Goal: Task Accomplishment & Management: Manage account settings

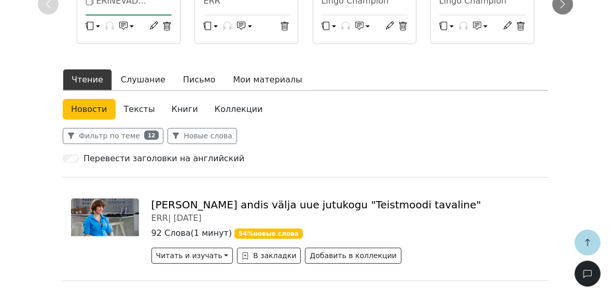
scroll to position [249, 0]
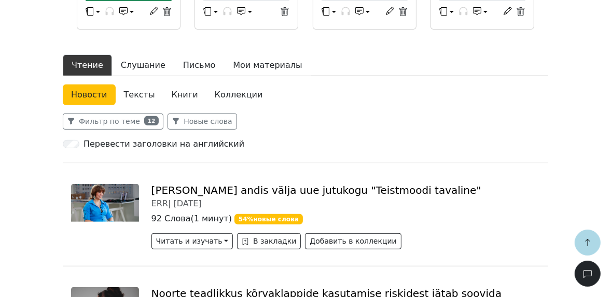
click at [222, 92] on link "Коллекции" at bounding box center [238, 94] width 65 height 21
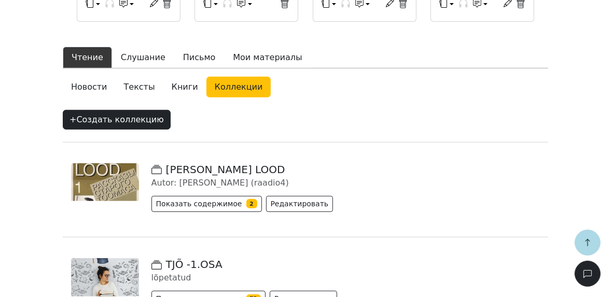
scroll to position [207, 0]
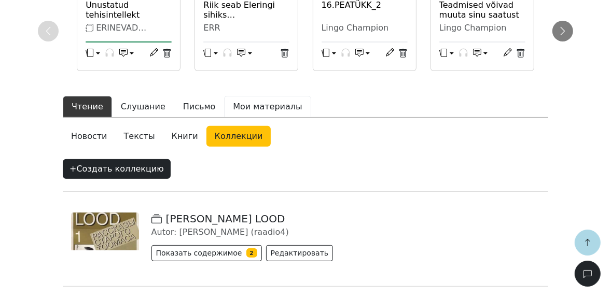
click at [236, 106] on button "Мои материалы" at bounding box center [267, 107] width 87 height 22
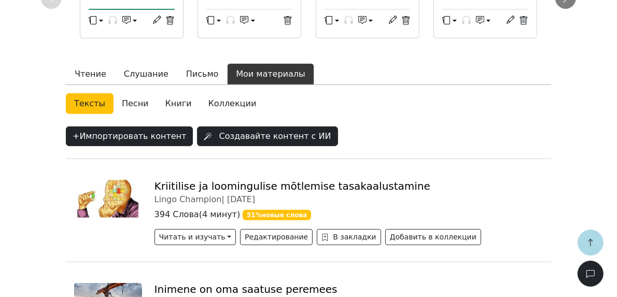
scroll to position [290, 0]
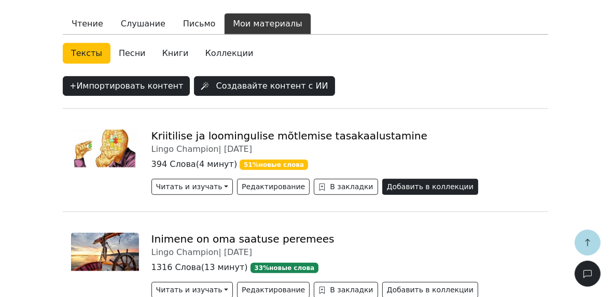
click at [382, 185] on button "Добавить в коллекции" at bounding box center [430, 187] width 96 height 16
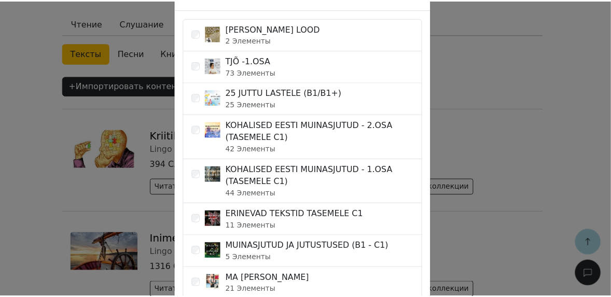
scroll to position [0, 0]
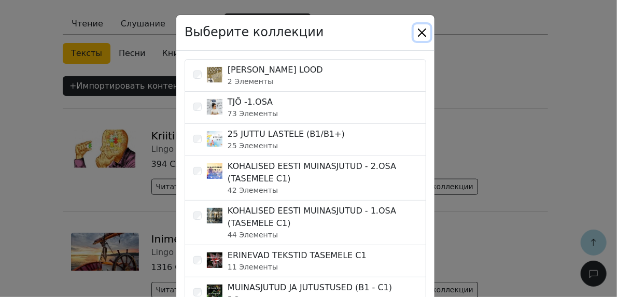
click at [420, 33] on button "Close" at bounding box center [422, 32] width 17 height 17
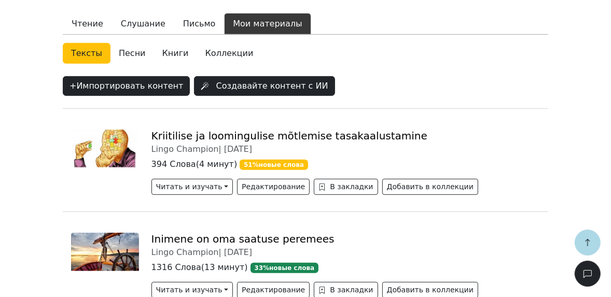
click at [200, 54] on link "Коллекции" at bounding box center [229, 53] width 65 height 21
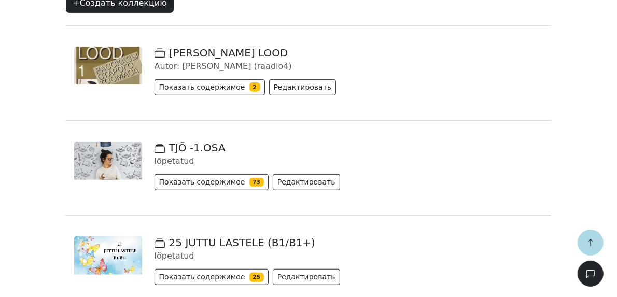
scroll to position [415, 0]
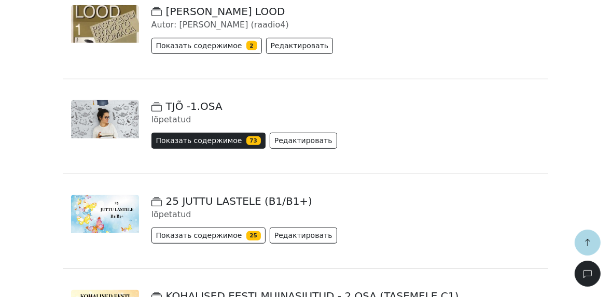
click at [219, 138] on button "Показать содержимое 73" at bounding box center [208, 141] width 114 height 16
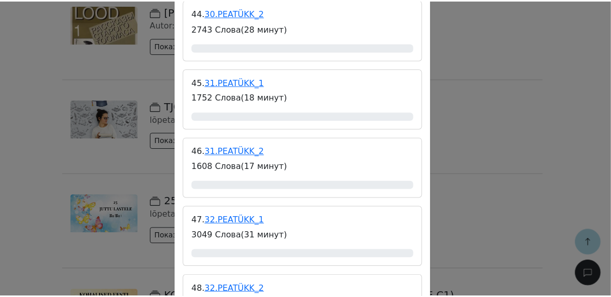
scroll to position [3151, 0]
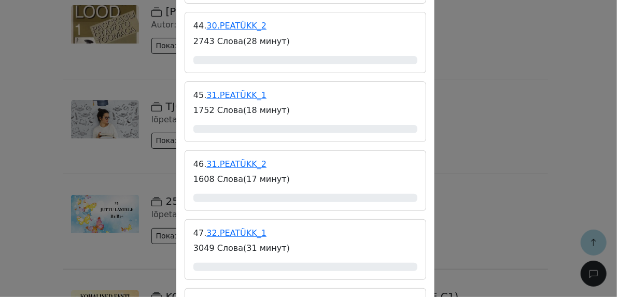
click at [516, 86] on div "TJÕ -1.OSA lõpetatud Содержание 1. 1.PEATÜKK 2140 Слова ( 22 минут ) 0% 2. 2. P…" at bounding box center [308, 148] width 617 height 297
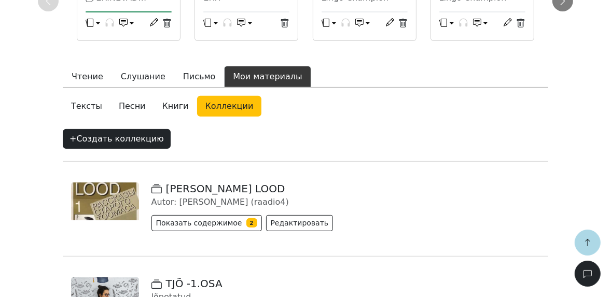
scroll to position [290, 0]
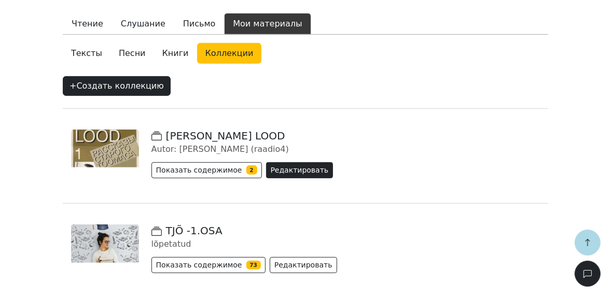
click at [277, 172] on button "Редактировать" at bounding box center [299, 170] width 67 height 16
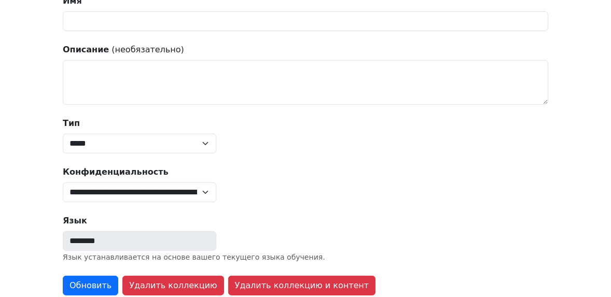
scroll to position [4, 0]
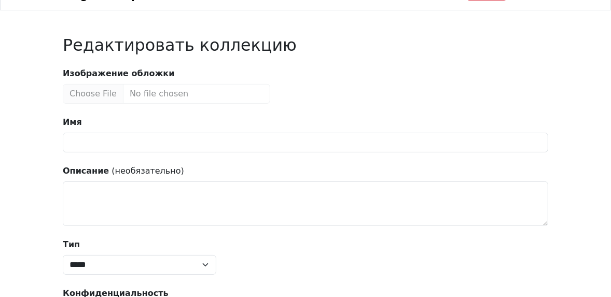
type input "**********"
type textarea "**********"
select select "*****"
select select "******"
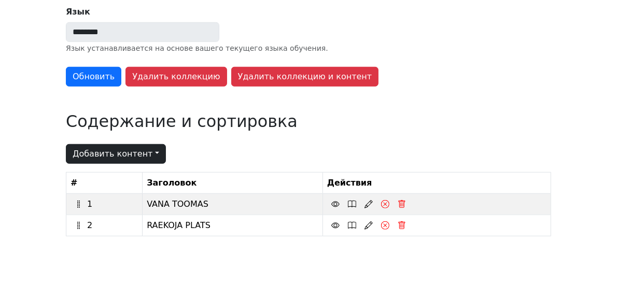
scroll to position [434, 0]
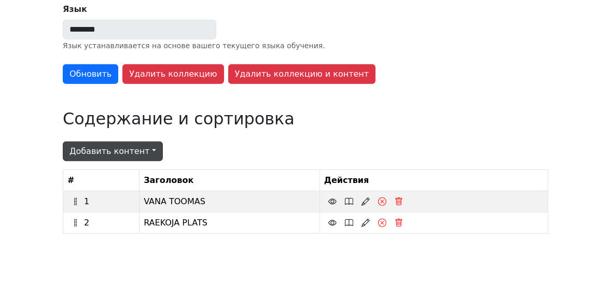
click at [143, 155] on button "Добавить контент" at bounding box center [113, 151] width 100 height 20
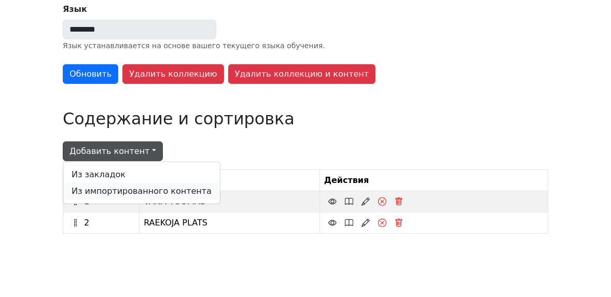
click at [167, 186] on link "Из импортированного контента" at bounding box center [141, 191] width 157 height 17
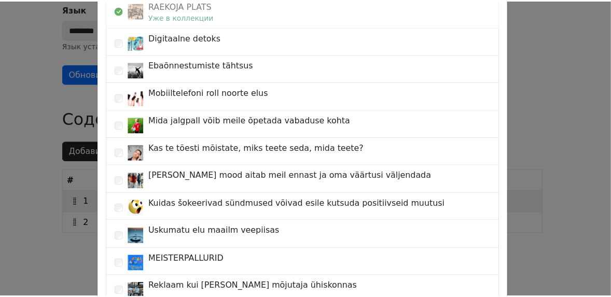
scroll to position [0, 0]
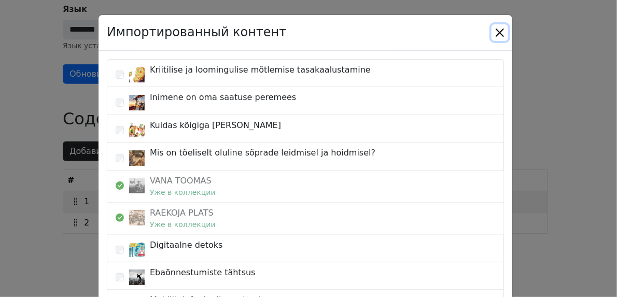
click at [499, 34] on button "Close" at bounding box center [499, 32] width 17 height 17
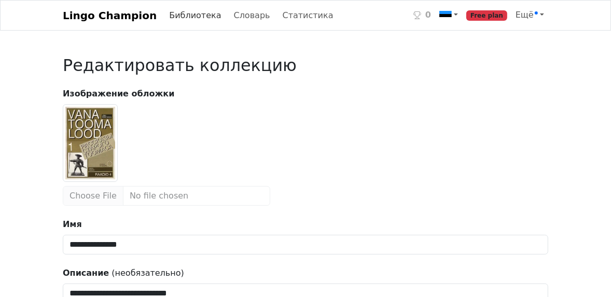
click at [165, 16] on link "Библиотека" at bounding box center [195, 15] width 60 height 21
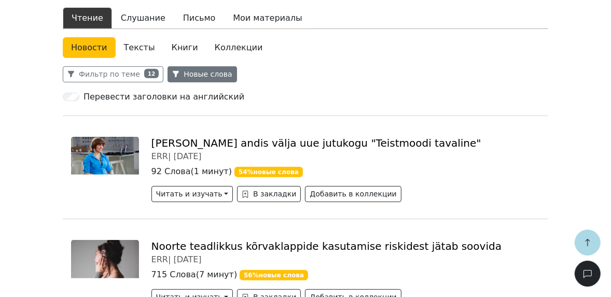
scroll to position [290, 0]
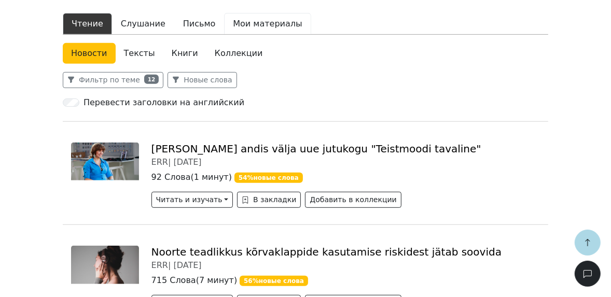
click at [235, 24] on button "Мои материалы" at bounding box center [267, 24] width 87 height 22
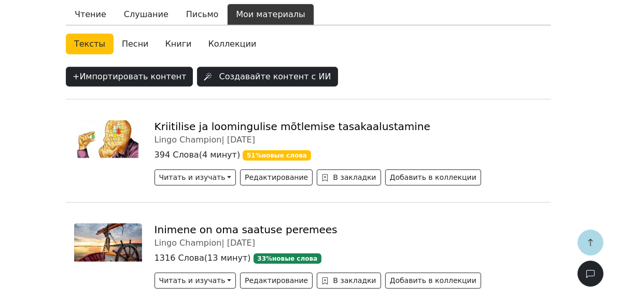
scroll to position [290, 0]
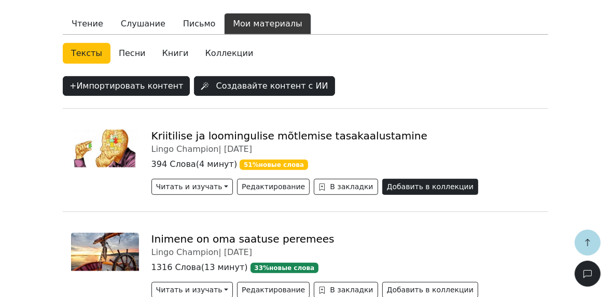
click at [427, 182] on button "Добавить в коллекции" at bounding box center [430, 187] width 96 height 16
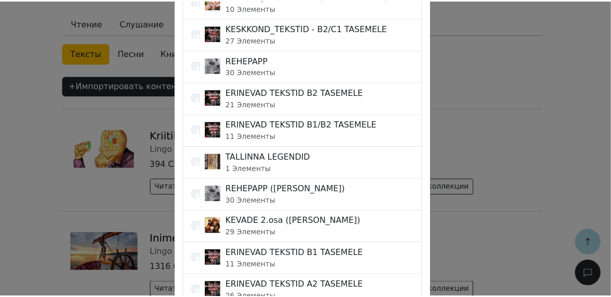
scroll to position [415, 0]
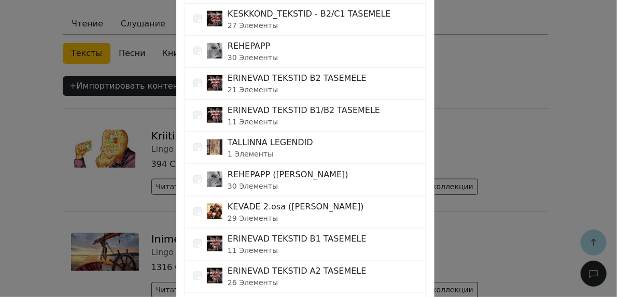
click at [566, 192] on div "Выберите коллекции [PERSON_NAME] LOOD 2 Элементы TJÕ -1.OSA 73 Элементы 25 JUTT…" at bounding box center [308, 148] width 617 height 297
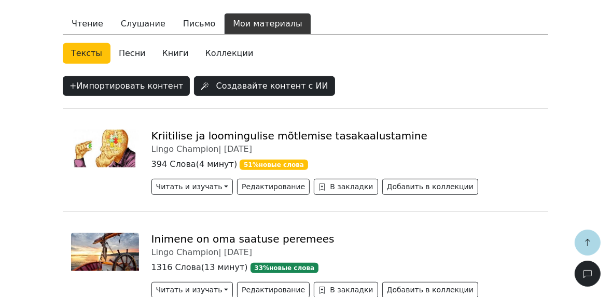
click at [218, 51] on link "Коллекции" at bounding box center [229, 53] width 65 height 21
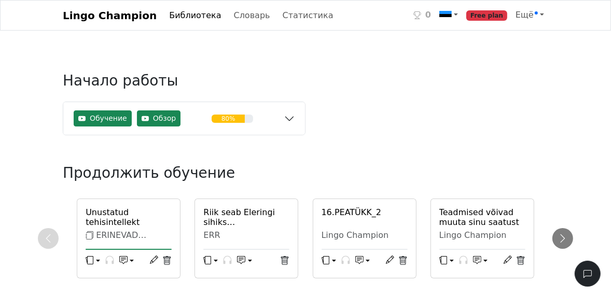
click at [102, 17] on link "Lingo Champion" at bounding box center [110, 15] width 94 height 21
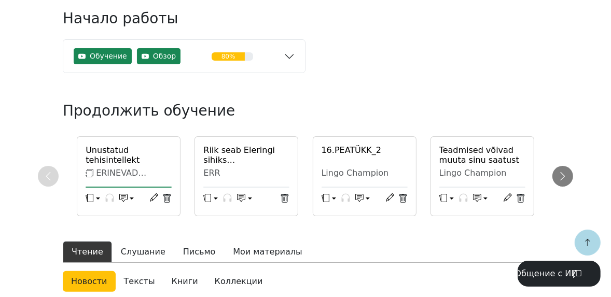
scroll to position [207, 0]
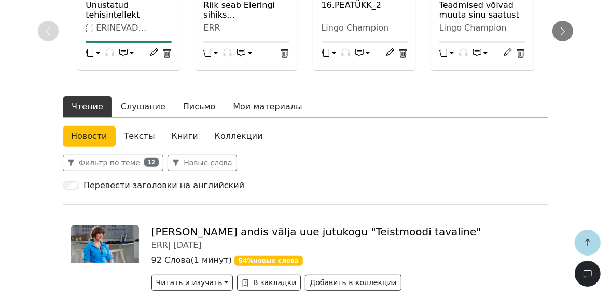
click at [218, 135] on link "Коллекции" at bounding box center [238, 136] width 65 height 21
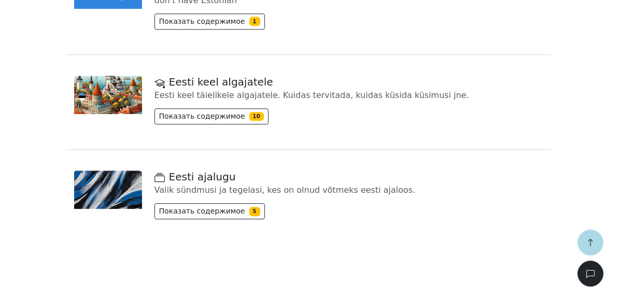
scroll to position [1875, 0]
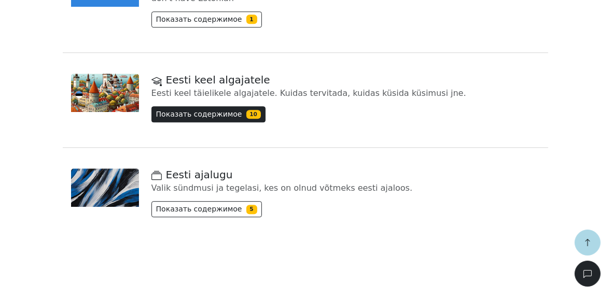
click at [175, 115] on button "Показать содержимое 10" at bounding box center [208, 114] width 114 height 16
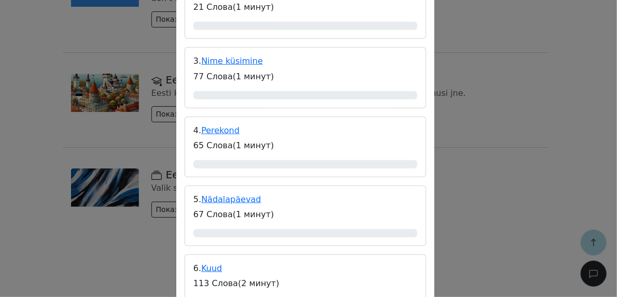
scroll to position [373, 0]
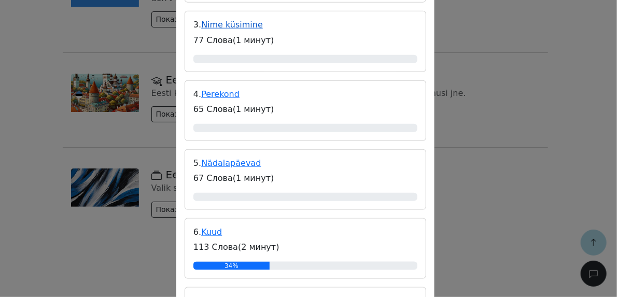
click at [230, 25] on link "Nime küsimine" at bounding box center [232, 25] width 62 height 10
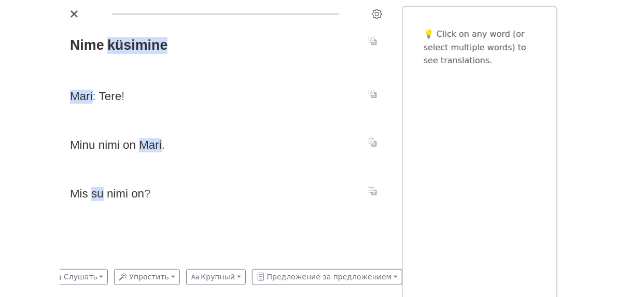
click at [320, 134] on div "Nime küsimine Mari : Tere ! Minu nimi on Mari . Mis su nimi on ?" at bounding box center [226, 142] width 332 height 240
click at [373, 42] on icon "Translate sentence" at bounding box center [372, 41] width 8 height 8
click at [318, 88] on span "Mari : Tere !" at bounding box center [213, 96] width 286 height 21
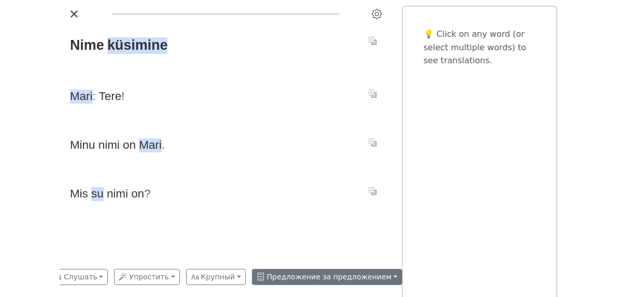
click at [276, 278] on button "Предложение за предложением" at bounding box center [327, 277] width 150 height 16
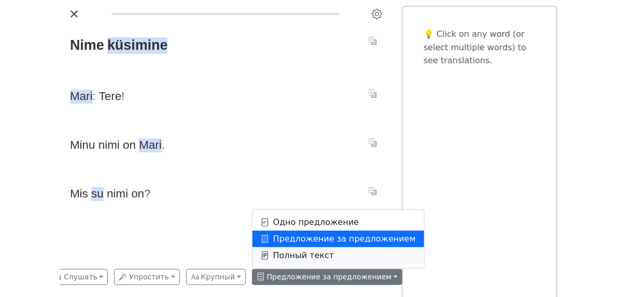
click at [283, 257] on link "Полный текст" at bounding box center [338, 255] width 172 height 17
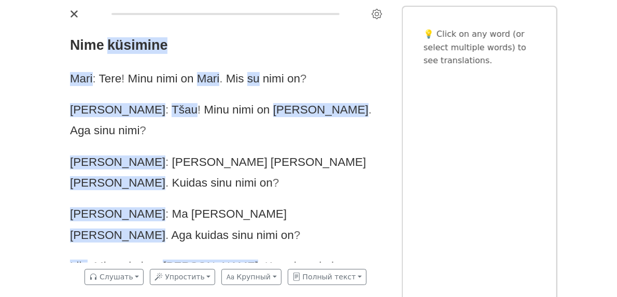
click at [604, 95] on div "Nime küsimine Mari : Tere ! Minu nimi on Mari . Mis su nimi on ? Tõnu : Tšau ! …" at bounding box center [308, 148] width 617 height 297
click at [377, 13] on icon "Settings" at bounding box center [377, 14] width 10 height 10
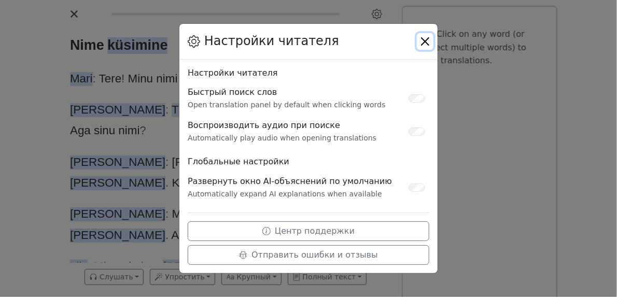
click at [427, 42] on button "Close" at bounding box center [425, 41] width 17 height 17
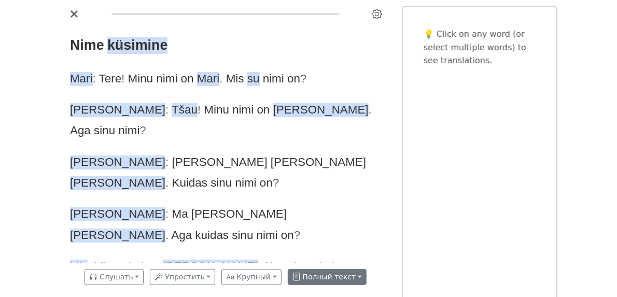
click at [297, 278] on button "Полный текст" at bounding box center [327, 277] width 79 height 16
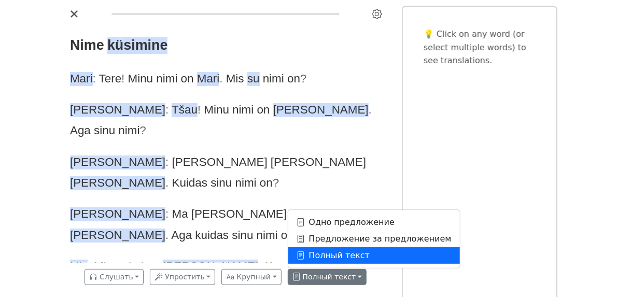
click at [384, 157] on div "Nime küsimine Mari : Tere ! Minu nimi on Mari . Mis su nimi on ? Tõnu : Tšau ! …" at bounding box center [226, 142] width 332 height 240
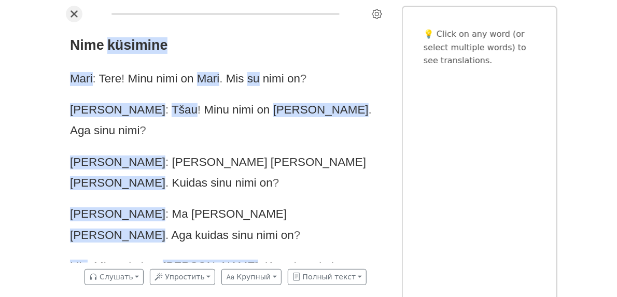
click at [73, 13] on icon "Close" at bounding box center [74, 14] width 8 height 8
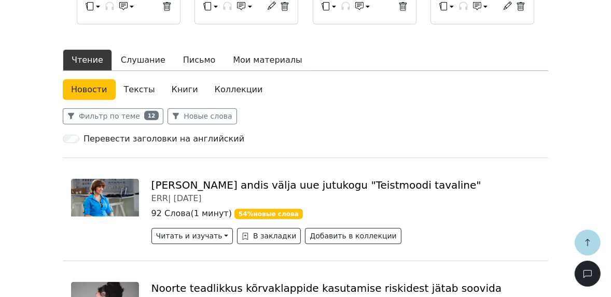
scroll to position [249, 0]
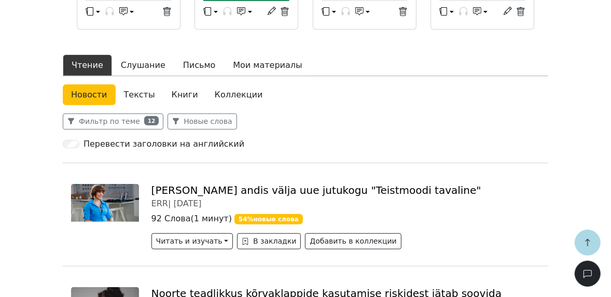
click at [212, 92] on link "Коллекции" at bounding box center [238, 94] width 65 height 21
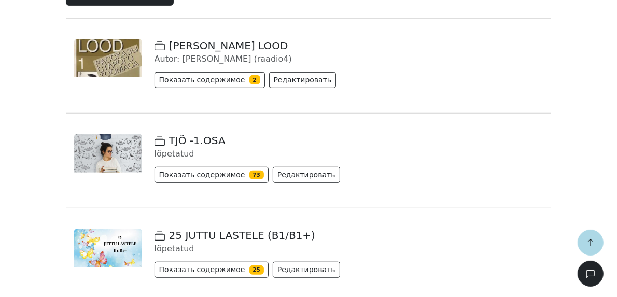
scroll to position [456, 0]
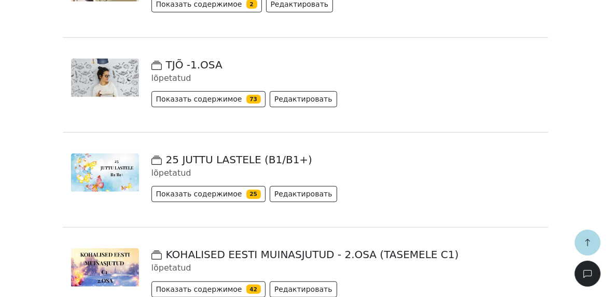
click at [199, 65] on span "TJÕ -1.OSA" at bounding box center [186, 65] width 71 height 12
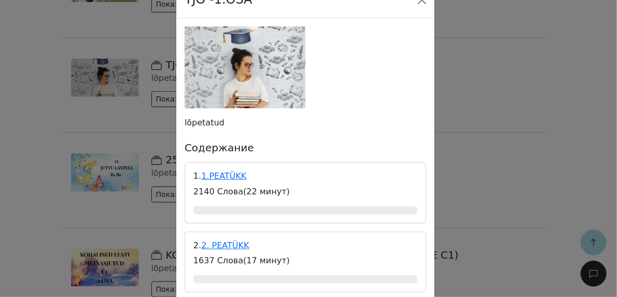
scroll to position [83, 0]
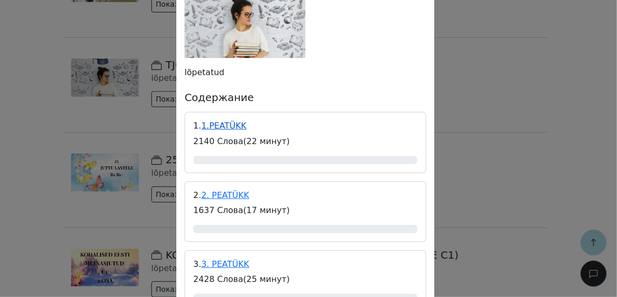
click at [222, 125] on link "1.PEATÜKK" at bounding box center [223, 126] width 45 height 10
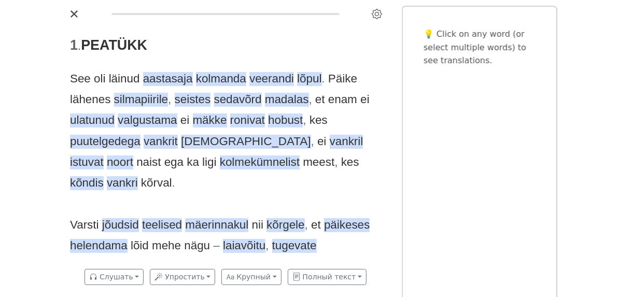
click at [385, 151] on div "1 . PEATÜKK See oli läinud aastasaja kolmanda veerandi lõpul . Päike lähenes si…" at bounding box center [226, 142] width 332 height 240
click at [116, 15] on div "Reading progress" at bounding box center [225, 14] width 228 height 2
click at [337, 275] on button "Полный текст" at bounding box center [327, 277] width 79 height 16
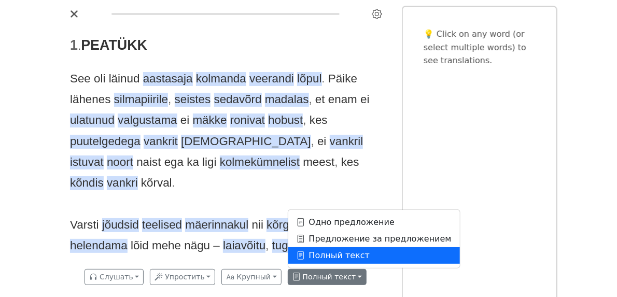
click at [339, 257] on link "Полный текст" at bounding box center [374, 255] width 172 height 17
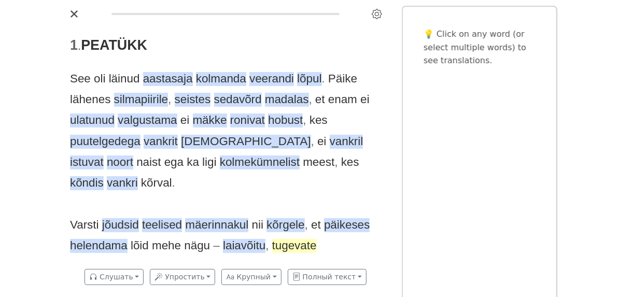
click at [313, 239] on span "tugevate" at bounding box center [294, 246] width 45 height 14
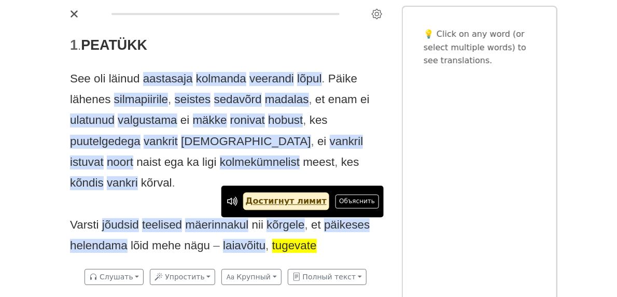
click at [365, 229] on div "See oli läinud aastasaja kolmanda veerandi lõpul . Päike lähenes silmapiirile ,…" at bounding box center [225, 162] width 311 height 188
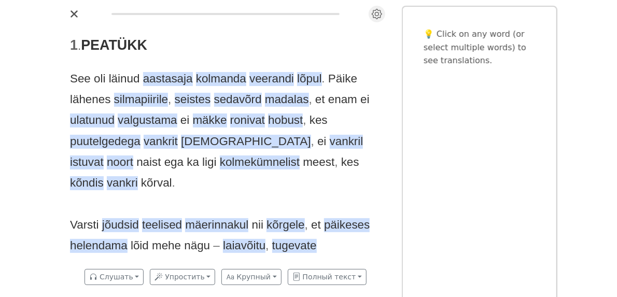
click at [374, 16] on icon "Settings" at bounding box center [377, 14] width 10 height 10
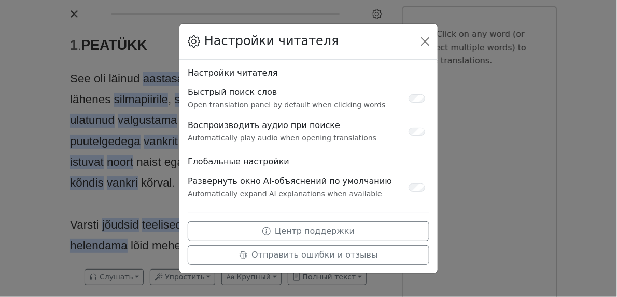
click at [509, 175] on div "Настройки читателя Настройки читателя Быстрый поиск слов Open translation panel…" at bounding box center [308, 148] width 617 height 297
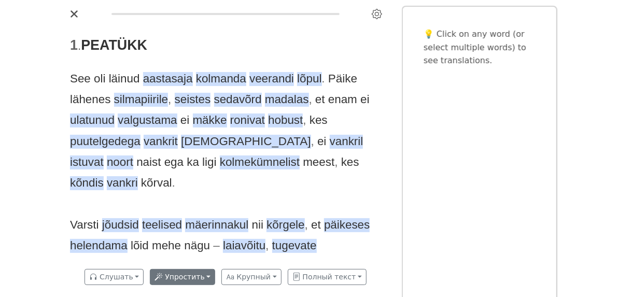
click at [204, 280] on button "Упростить" at bounding box center [182, 277] width 65 height 16
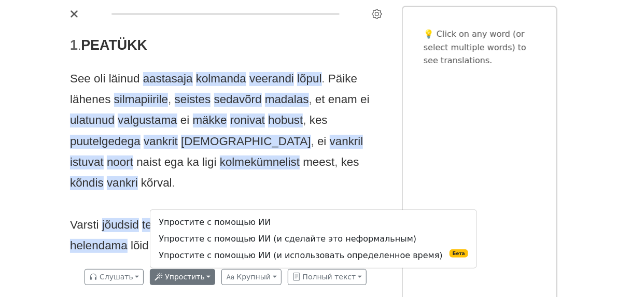
click at [450, 152] on div "💡 Click on any word (or select multiple words) to see translations." at bounding box center [479, 155] width 153 height 296
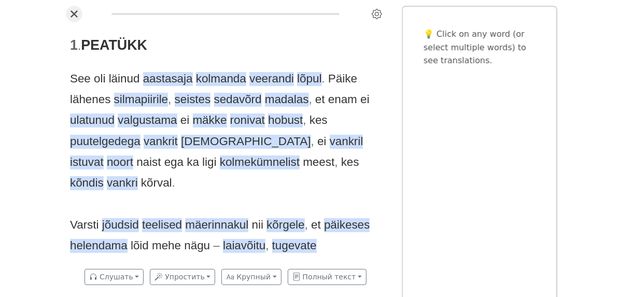
click at [77, 16] on icon "Close" at bounding box center [74, 14] width 8 height 8
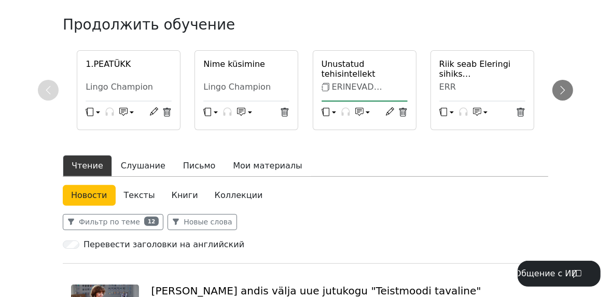
scroll to position [249, 0]
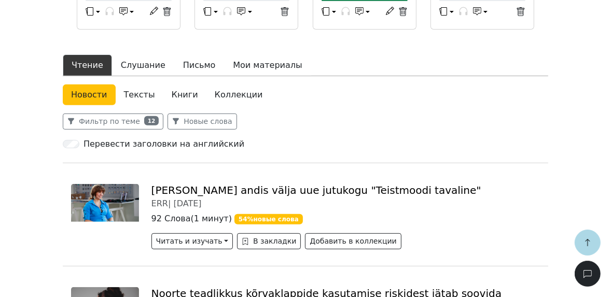
click at [322, 189] on link "[PERSON_NAME] andis välja uue jutukogu "Teistmoodi tavaline"" at bounding box center [316, 190] width 330 height 12
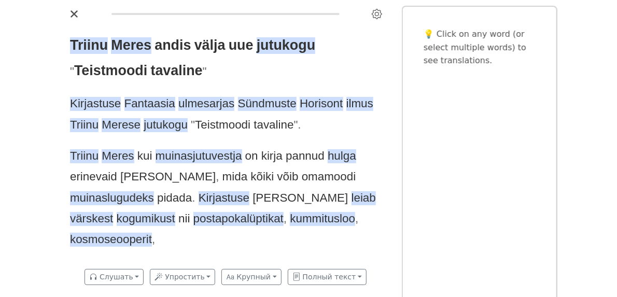
click at [119, 12] on div at bounding box center [225, 14] width 319 height 17
click at [138, 16] on div at bounding box center [225, 14] width 319 height 17
drag, startPoint x: 157, startPoint y: 11, endPoint x: 180, endPoint y: 17, distance: 24.6
click at [161, 13] on div at bounding box center [225, 14] width 319 height 17
drag, startPoint x: 180, startPoint y: 17, endPoint x: 297, endPoint y: 114, distance: 151.6
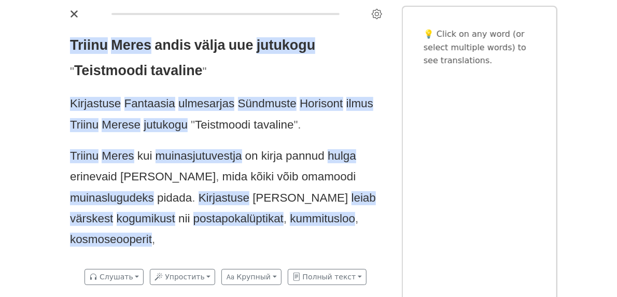
click at [190, 27] on div "Triinu Meres andis välja uue jutukogu " Teistmoodi tavaline " Kirjastuse Fantaa…" at bounding box center [309, 148] width 498 height 297
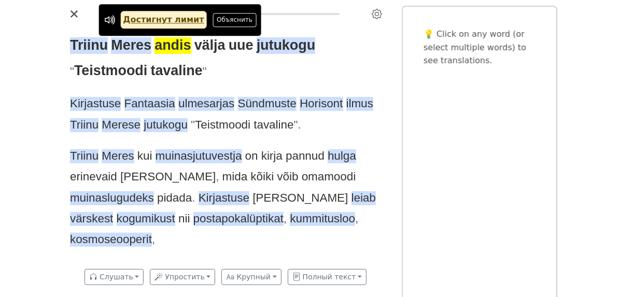
click at [380, 62] on div "Triinu Meres andis välja uue jutukogu " Teistmoodi tavaline "" at bounding box center [225, 58] width 311 height 50
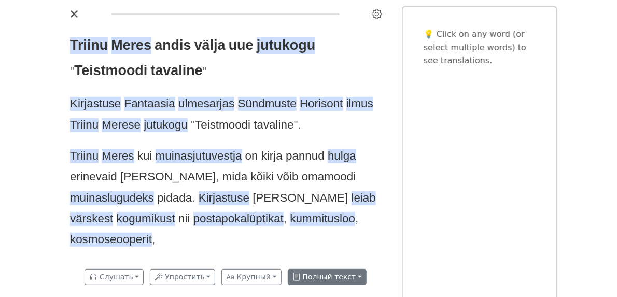
click at [346, 281] on button "Полный текст" at bounding box center [327, 277] width 79 height 16
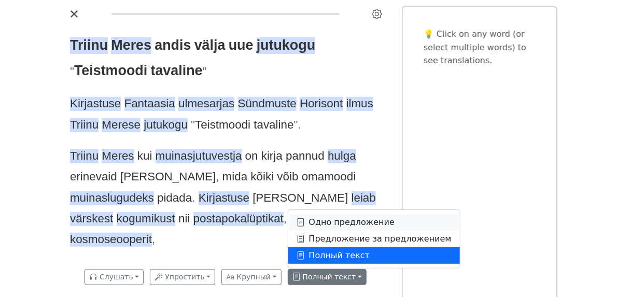
click at [355, 221] on link "Одно предложение" at bounding box center [374, 222] width 172 height 17
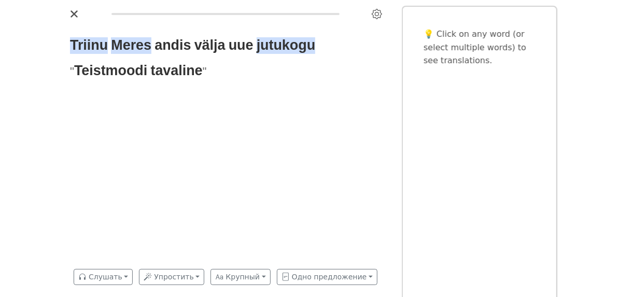
click at [349, 157] on div "Triinu Meres andis välja uue jutukogu " Teistmoodi tavaline "" at bounding box center [226, 142] width 332 height 240
drag, startPoint x: 349, startPoint y: 158, endPoint x: 334, endPoint y: 155, distance: 15.2
click at [350, 159] on div "Triinu Meres andis välja uue jutukogu " Teistmoodi tavaline "" at bounding box center [226, 142] width 332 height 240
drag, startPoint x: 279, startPoint y: 105, endPoint x: 266, endPoint y: 92, distance: 18.7
click at [279, 102] on div "Triinu Meres andis välja uue jutukogu " Teistmoodi tavaline "" at bounding box center [226, 142] width 332 height 240
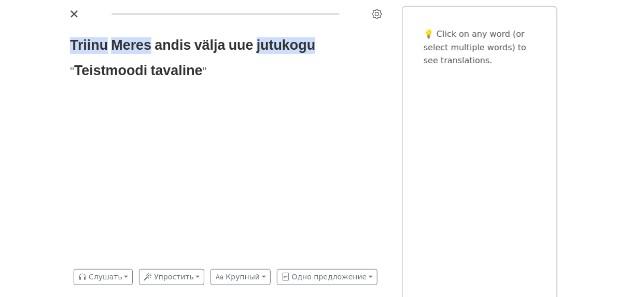
click at [251, 87] on div "Triinu Meres andis välja uue jutukogu " Teistmoodi tavaline "" at bounding box center [226, 142] width 332 height 240
click at [376, 15] on icon "Settings" at bounding box center [377, 14] width 10 height 10
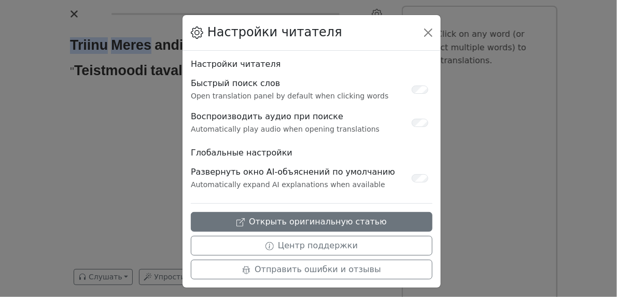
click at [348, 224] on button "Открыть оригинальную статью" at bounding box center [312, 222] width 242 height 20
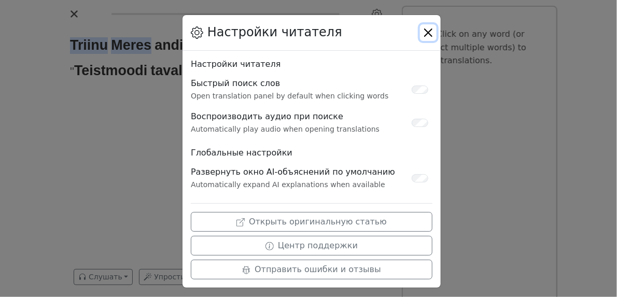
drag, startPoint x: 424, startPoint y: 31, endPoint x: 416, endPoint y: 29, distance: 9.1
click at [424, 29] on button "Close" at bounding box center [428, 32] width 17 height 17
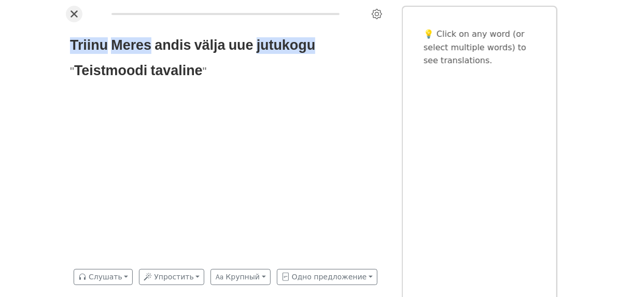
click at [76, 8] on button "Close" at bounding box center [74, 14] width 17 height 17
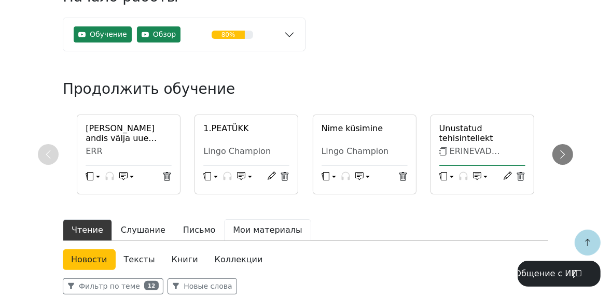
scroll to position [207, 0]
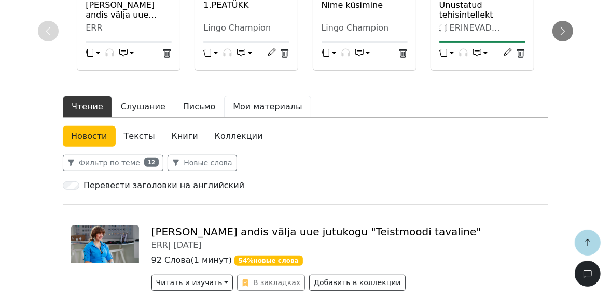
click at [234, 108] on button "Мои материалы" at bounding box center [267, 107] width 87 height 22
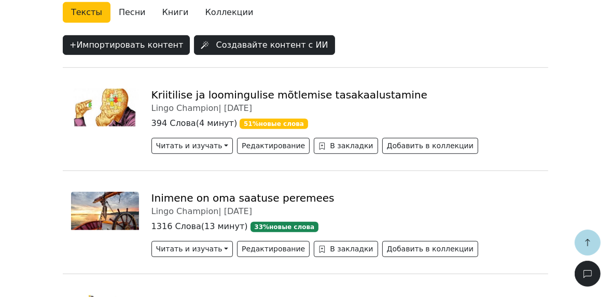
scroll to position [332, 0]
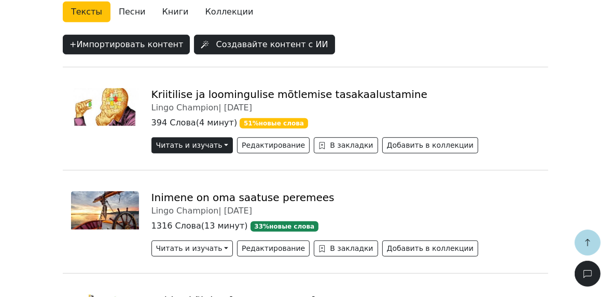
click at [187, 146] on button "Читать и изучать" at bounding box center [191, 145] width 81 height 16
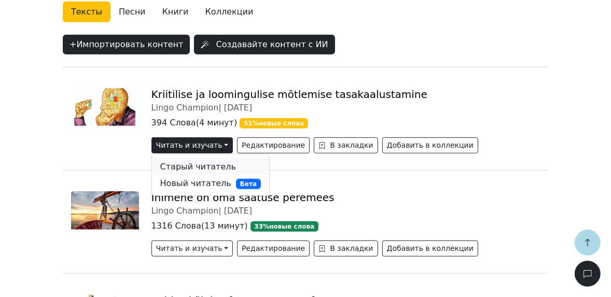
click at [195, 167] on link "Старый читатель" at bounding box center [210, 167] width 117 height 17
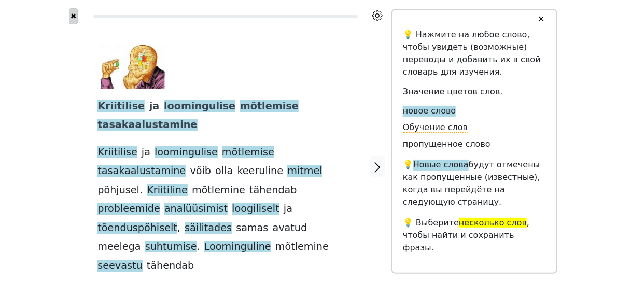
click at [72, 12] on button "✖" at bounding box center [73, 16] width 9 height 16
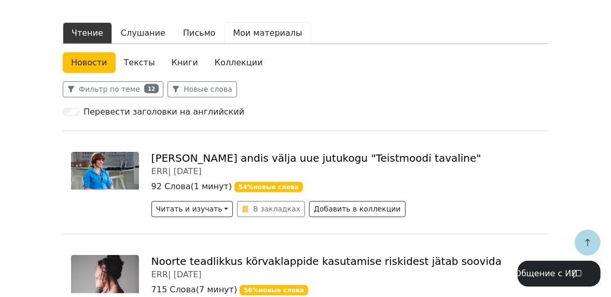
scroll to position [332, 0]
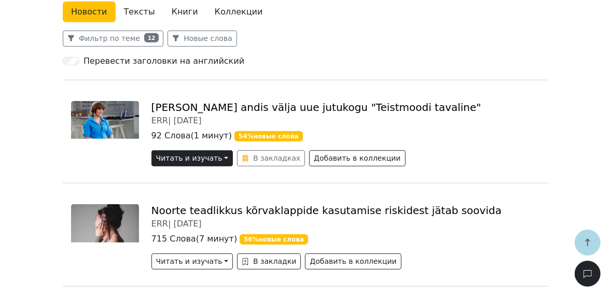
click at [209, 159] on button "Читать и изучать" at bounding box center [191, 158] width 81 height 16
click at [200, 197] on link "Новый читатель Бета" at bounding box center [210, 196] width 117 height 17
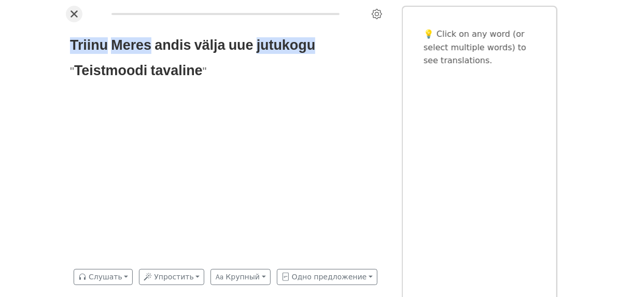
click at [75, 11] on icon "Close" at bounding box center [74, 14] width 8 height 8
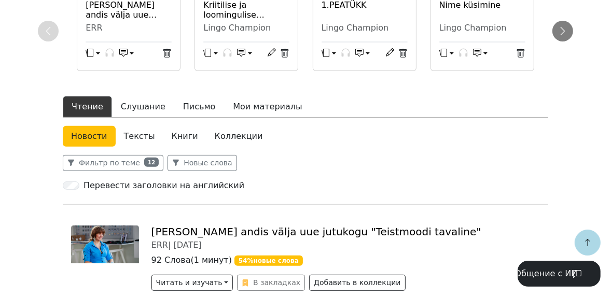
scroll to position [332, 0]
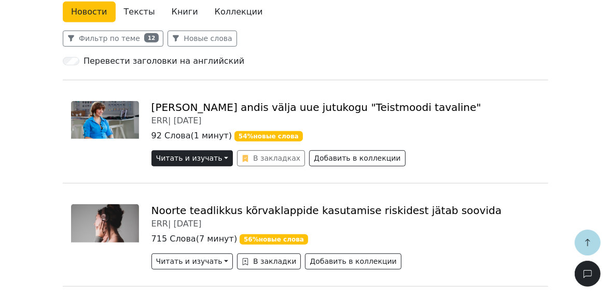
click at [213, 160] on button "Читать и изучать" at bounding box center [191, 158] width 81 height 16
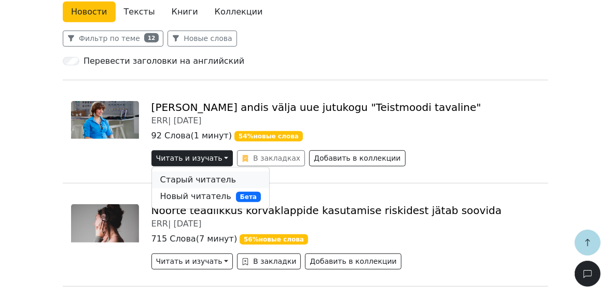
click at [207, 178] on link "Старый читатель" at bounding box center [210, 180] width 117 height 17
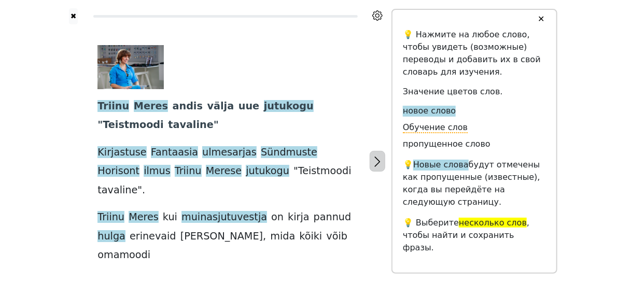
click at [377, 155] on icon "button" at bounding box center [377, 161] width 12 height 12
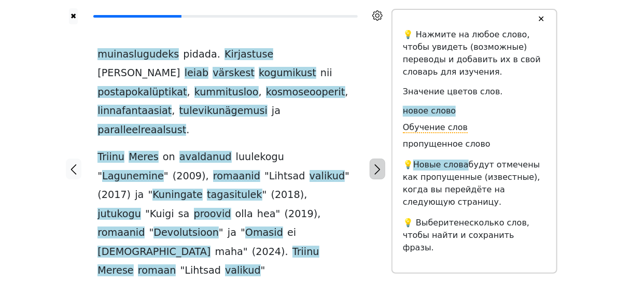
click at [375, 163] on icon "button" at bounding box center [377, 169] width 12 height 12
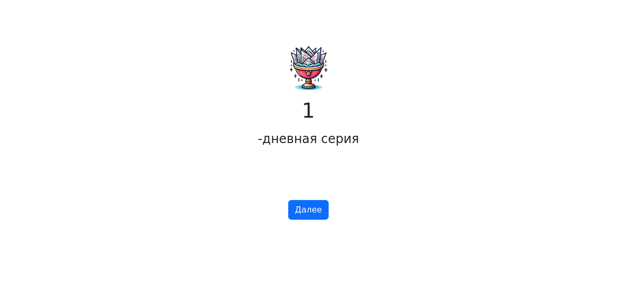
click at [315, 214] on button "Далее" at bounding box center [308, 210] width 40 height 20
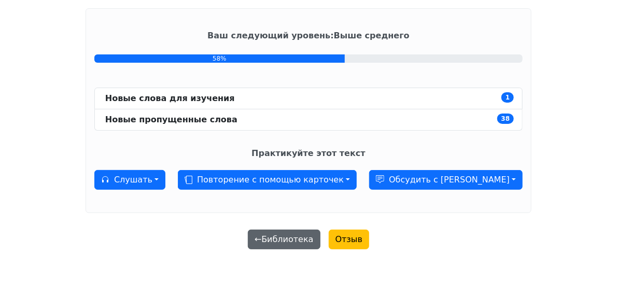
click at [284, 234] on button "← Библиотека" at bounding box center [284, 240] width 73 height 20
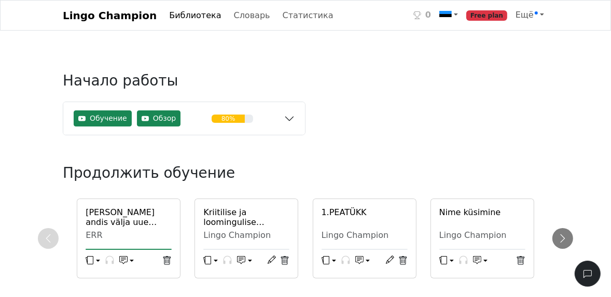
scroll to position [124, 0]
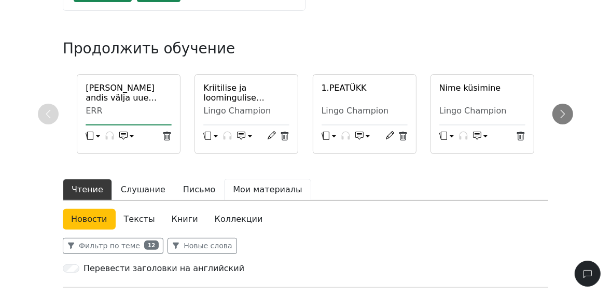
click at [265, 186] on button "Мои материалы" at bounding box center [267, 190] width 87 height 22
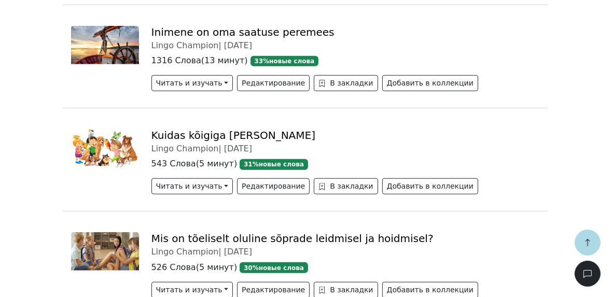
scroll to position [498, 0]
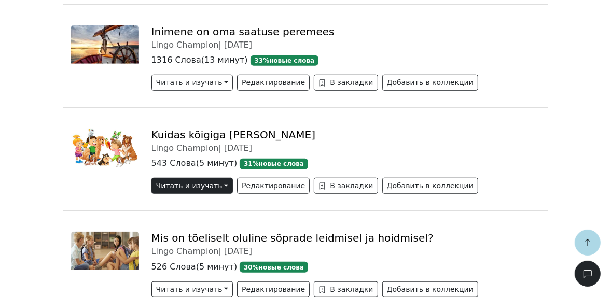
click at [218, 186] on button "Читать и изучать" at bounding box center [191, 186] width 81 height 16
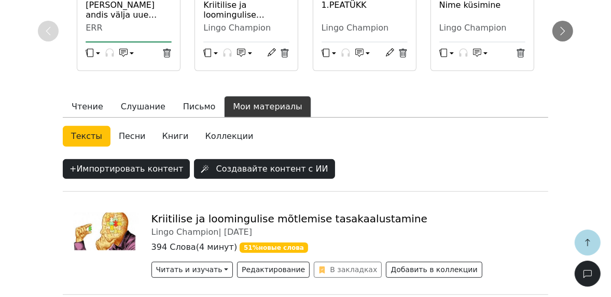
scroll to position [207, 0]
drag, startPoint x: 216, startPoint y: 138, endPoint x: 237, endPoint y: 138, distance: 20.7
click at [216, 137] on link "Коллекции" at bounding box center [229, 136] width 65 height 21
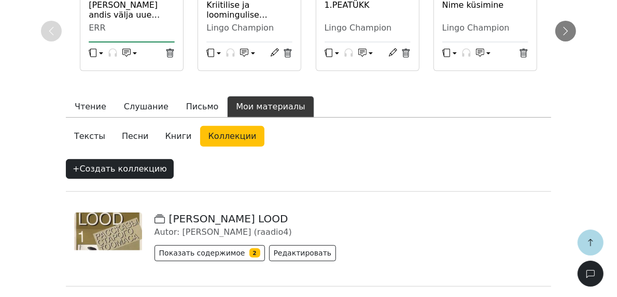
scroll to position [332, 0]
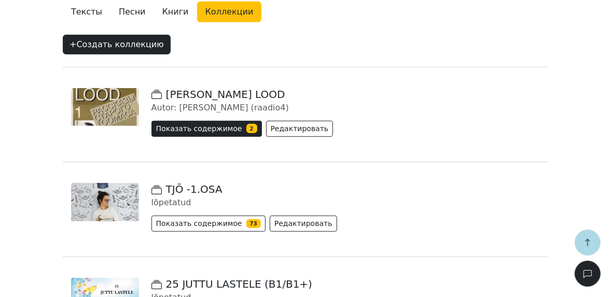
click at [226, 130] on button "Показать содержимое 2" at bounding box center [206, 129] width 110 height 16
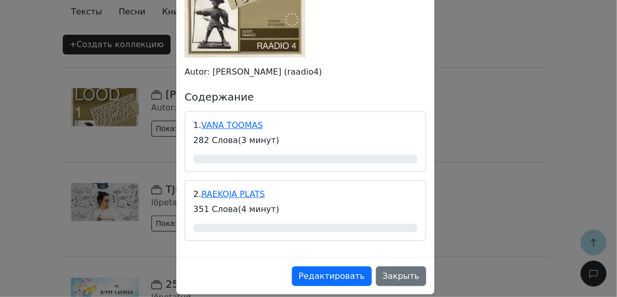
scroll to position [188, 0]
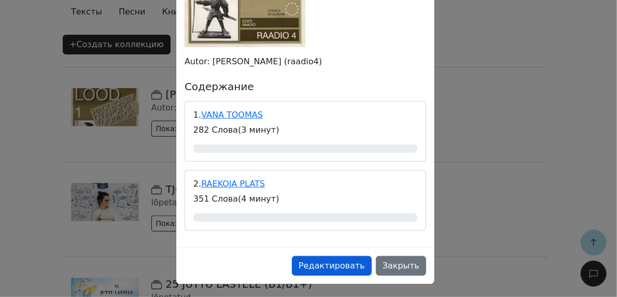
click at [345, 262] on button "Редактировать" at bounding box center [332, 266] width 80 height 20
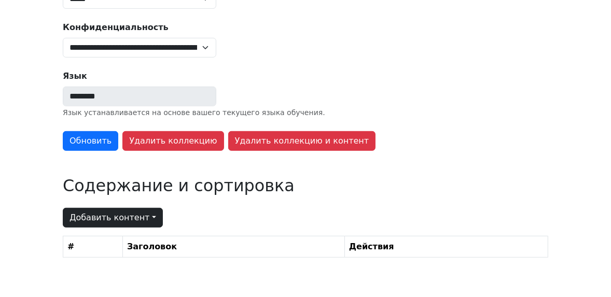
type input "**********"
type textarea "**********"
select select "*****"
select select "******"
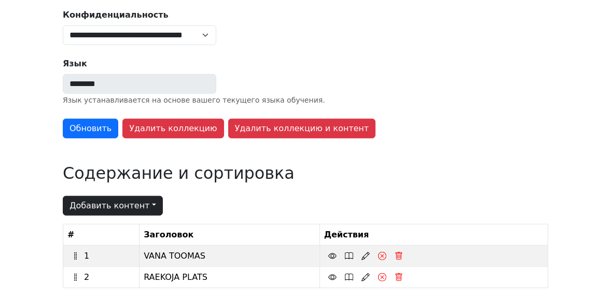
scroll to position [434, 0]
